Goal: Task Accomplishment & Management: Complete application form

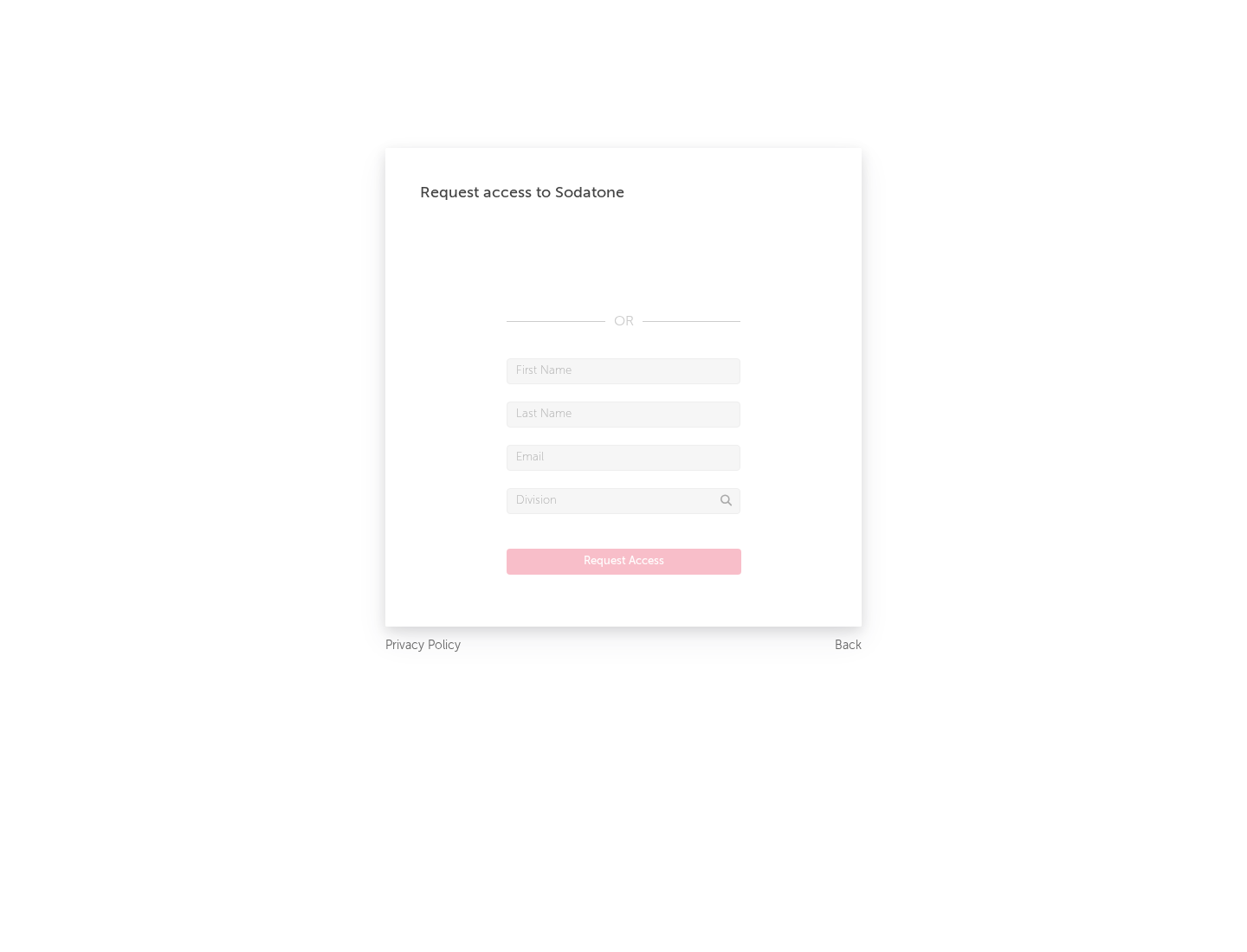
click at [624, 371] on input "text" at bounding box center [623, 371] width 234 height 26
type input "[PERSON_NAME]"
click at [624, 414] on input "text" at bounding box center [623, 415] width 234 height 26
type input "[PERSON_NAME]"
click at [624, 457] on input "text" at bounding box center [623, 457] width 234 height 26
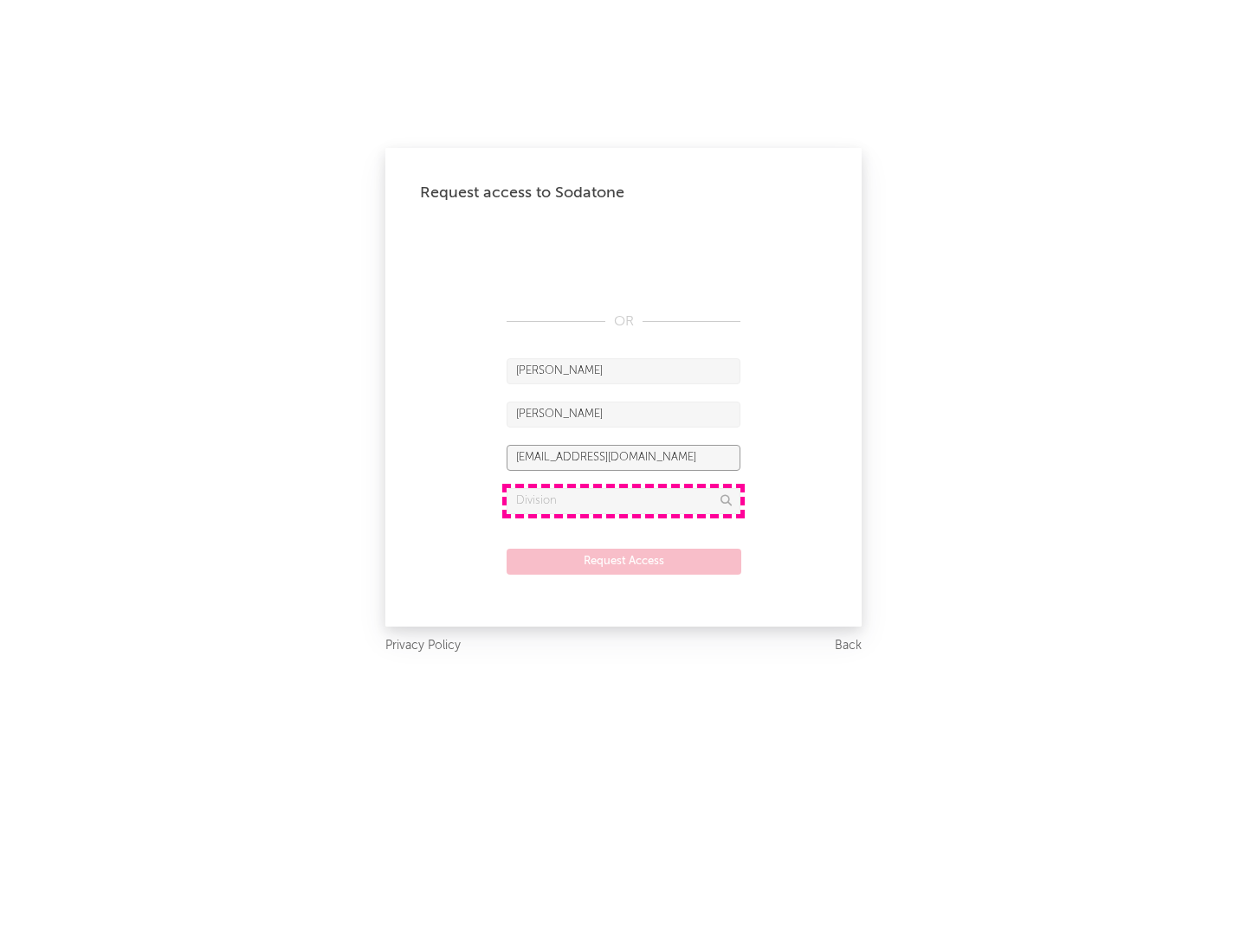
type input "[EMAIL_ADDRESS][DOMAIN_NAME]"
click at [624, 501] on input "text" at bounding box center [623, 501] width 234 height 26
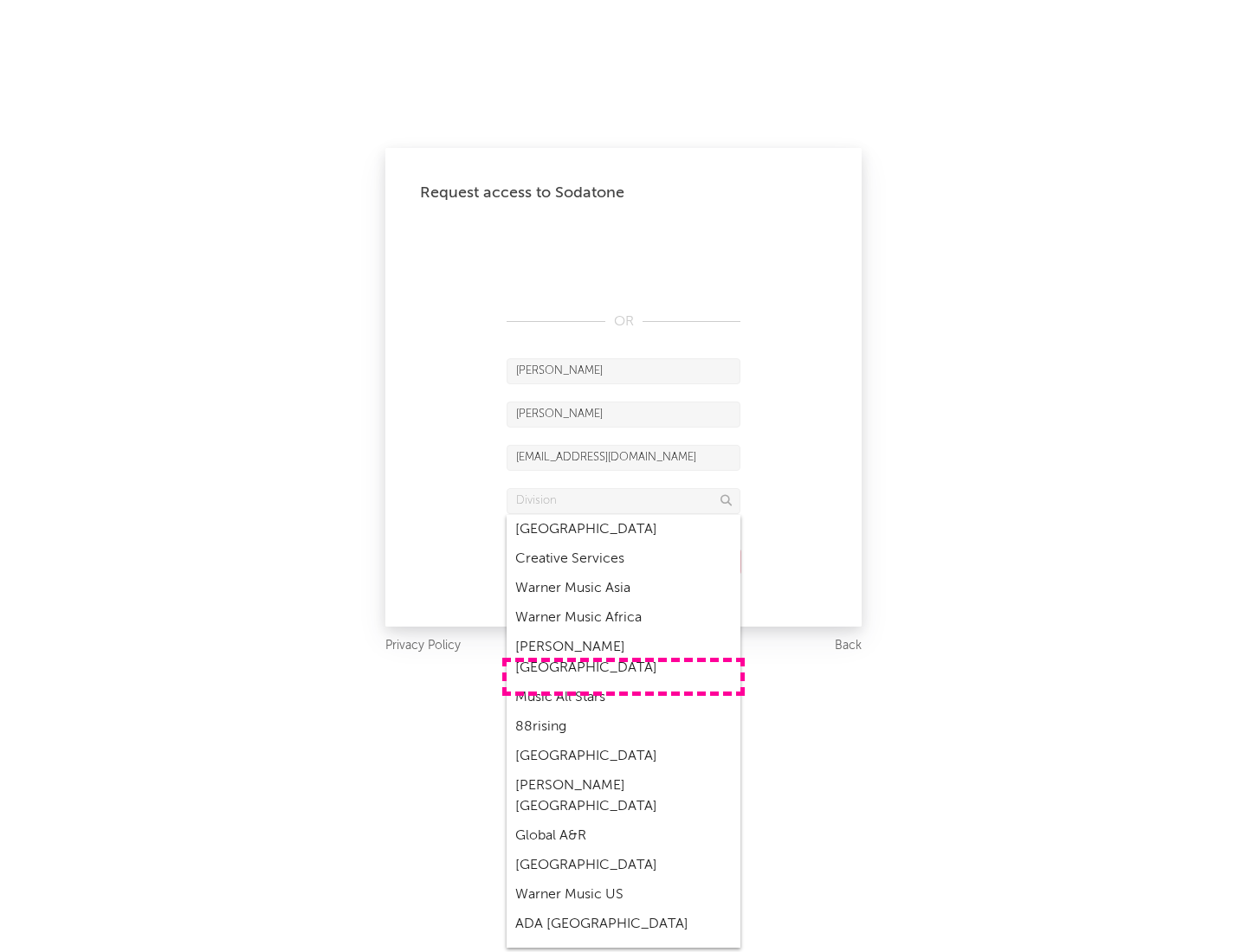
click at [624, 683] on div "Music All Stars" at bounding box center [623, 697] width 234 height 29
type input "Music All Stars"
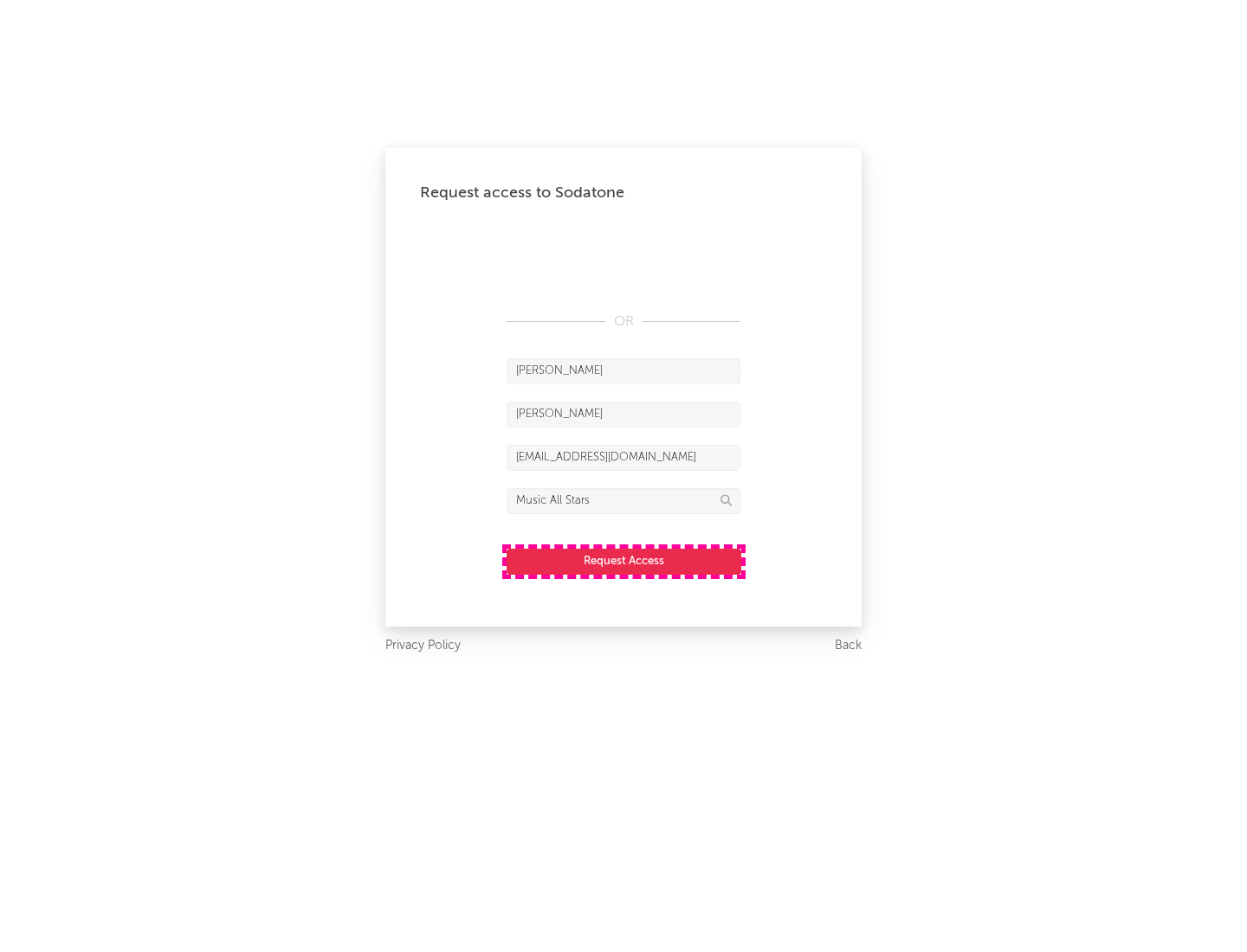
click at [624, 561] on button "Request Access" at bounding box center [624, 562] width 234 height 26
